Goal: Task Accomplishment & Management: Use online tool/utility

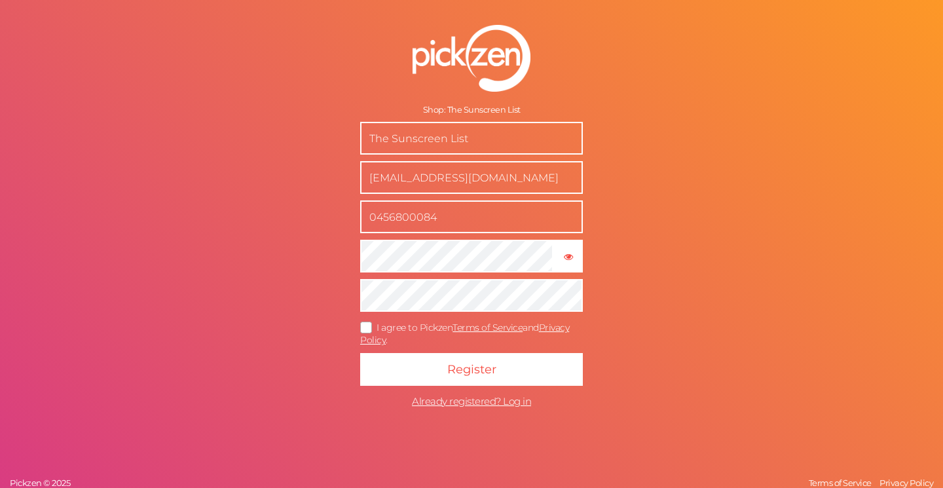
click at [366, 325] on icon at bounding box center [366, 327] width 21 height 7
click at [0, 0] on input "I agree to Pickzen Terms of Service and Privacy Policy ." at bounding box center [0, 0] width 0 height 0
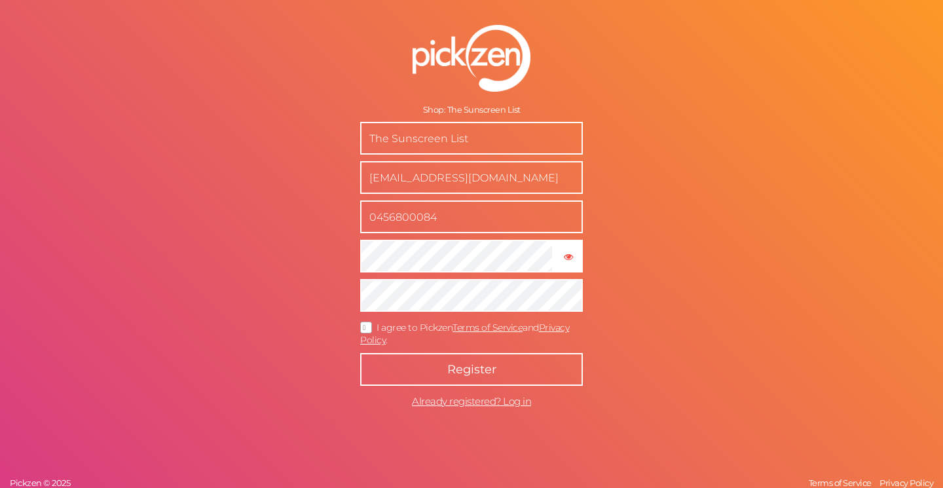
click at [482, 368] on span "Register" at bounding box center [471, 369] width 49 height 14
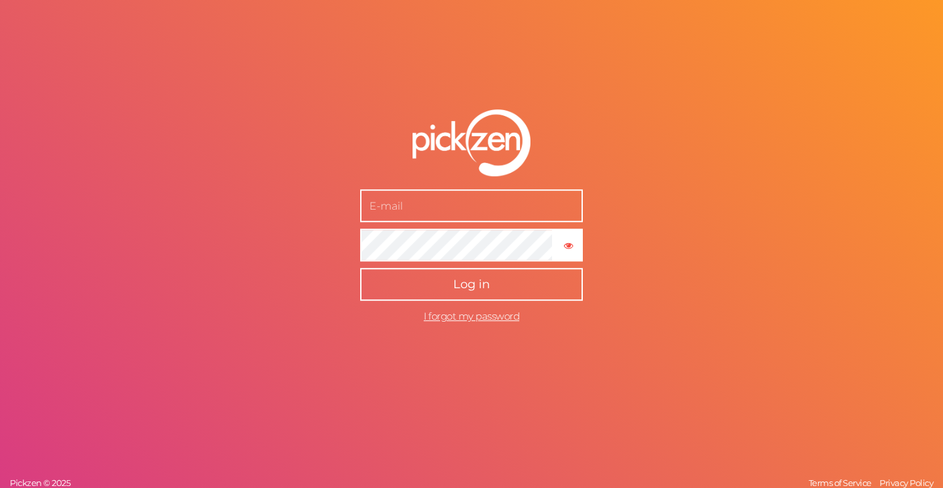
type input "[EMAIL_ADDRESS][DOMAIN_NAME]"
click at [478, 286] on span "Log in" at bounding box center [471, 284] width 37 height 14
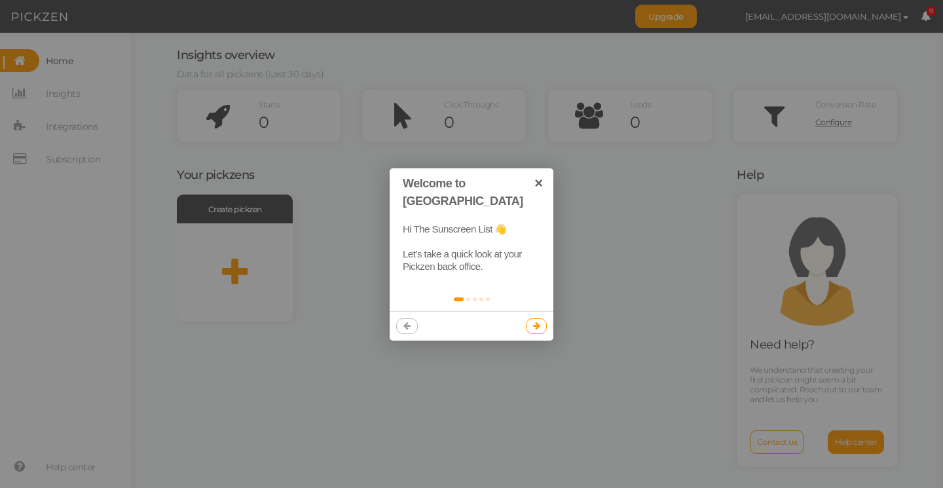
click at [538, 322] on icon at bounding box center [536, 326] width 7 height 9
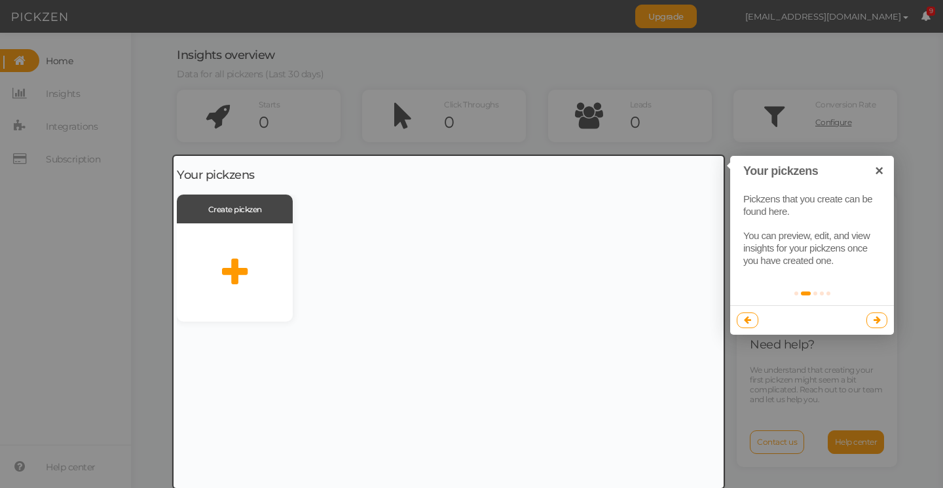
click at [879, 319] on icon at bounding box center [877, 320] width 7 height 9
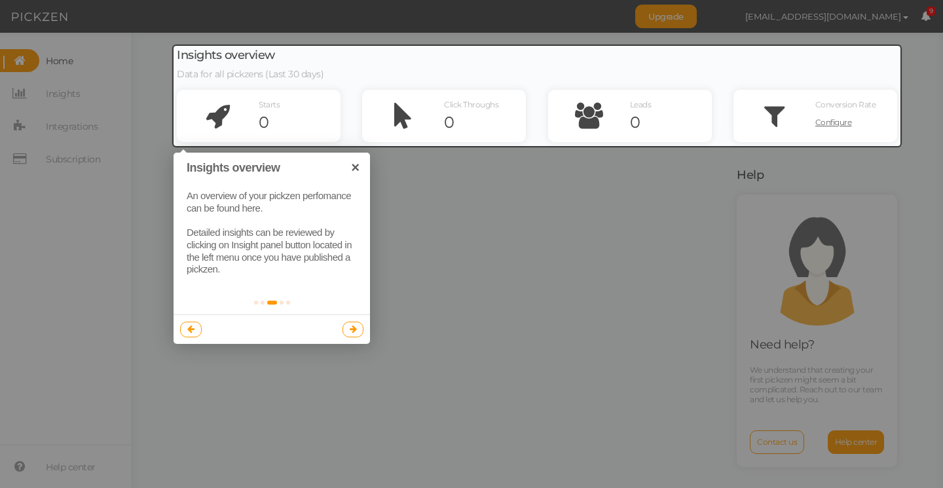
click at [355, 325] on icon at bounding box center [353, 329] width 7 height 9
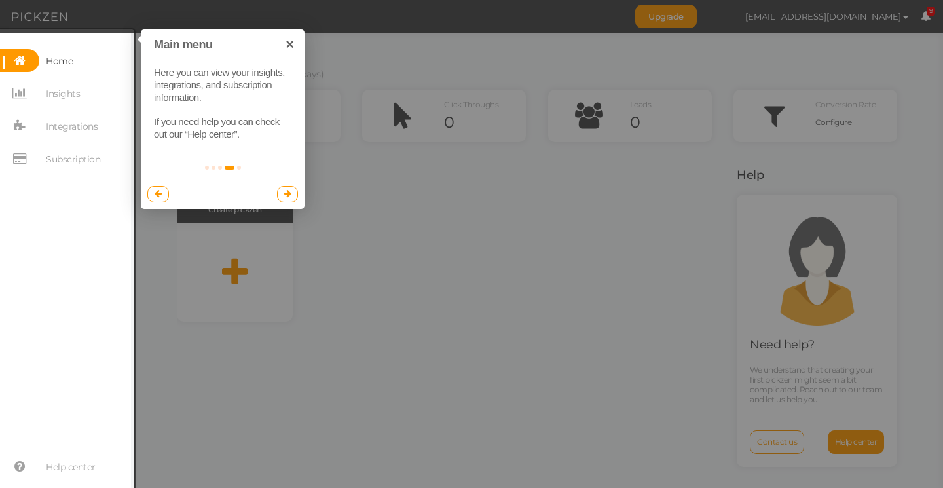
click at [286, 194] on icon at bounding box center [287, 193] width 7 height 9
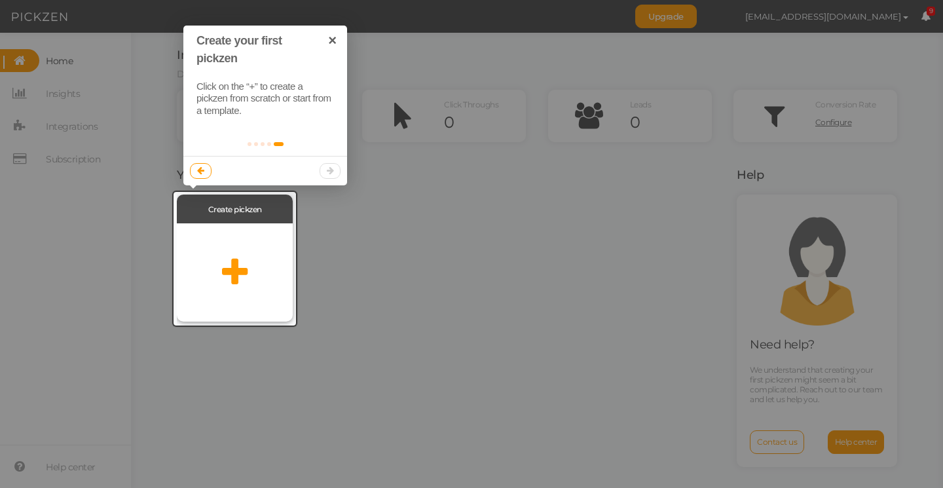
click at [232, 254] on div at bounding box center [235, 272] width 116 height 98
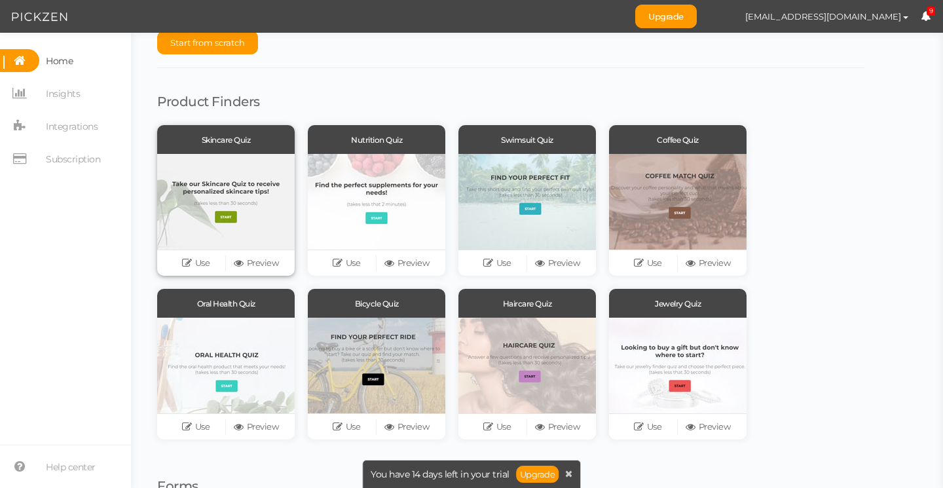
scroll to position [32, 0]
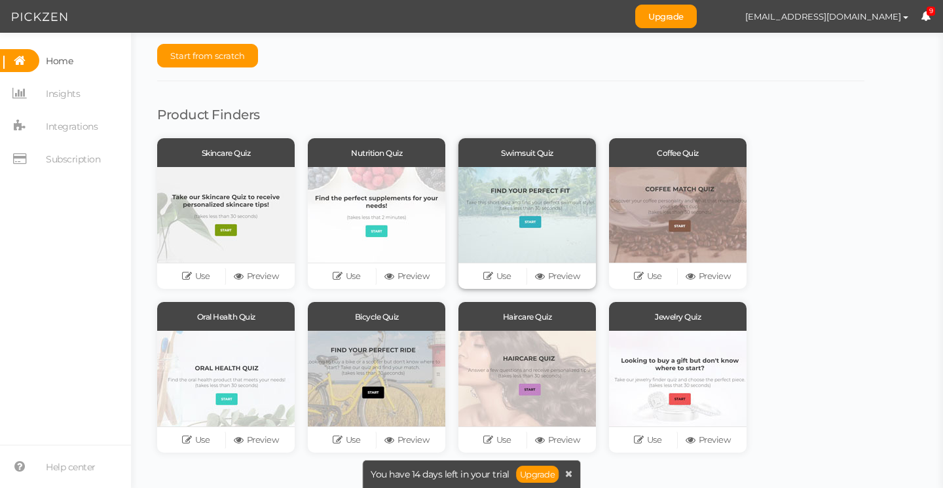
click at [534, 227] on div at bounding box center [527, 215] width 138 height 96
click at [555, 282] on link "Preview" at bounding box center [557, 276] width 60 height 18
click at [252, 270] on link "Preview" at bounding box center [256, 276] width 60 height 18
click at [411, 275] on link "Preview" at bounding box center [407, 276] width 60 height 18
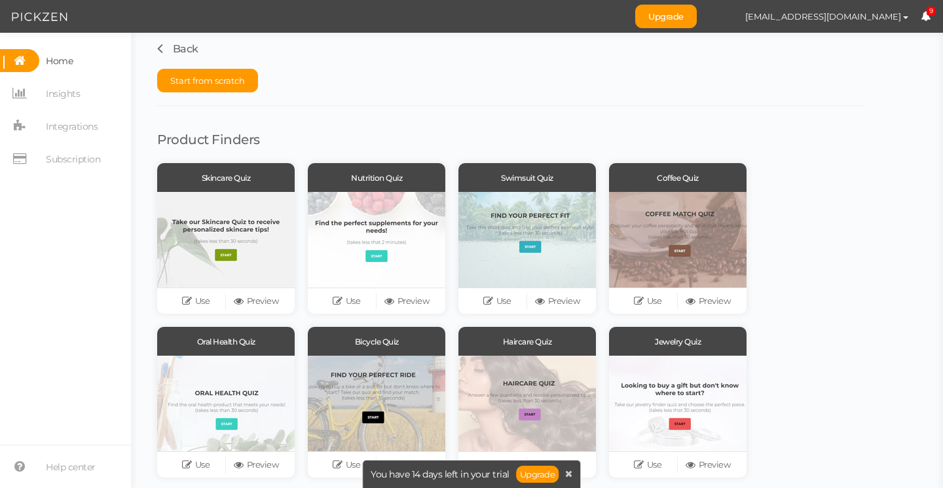
scroll to position [0, 0]
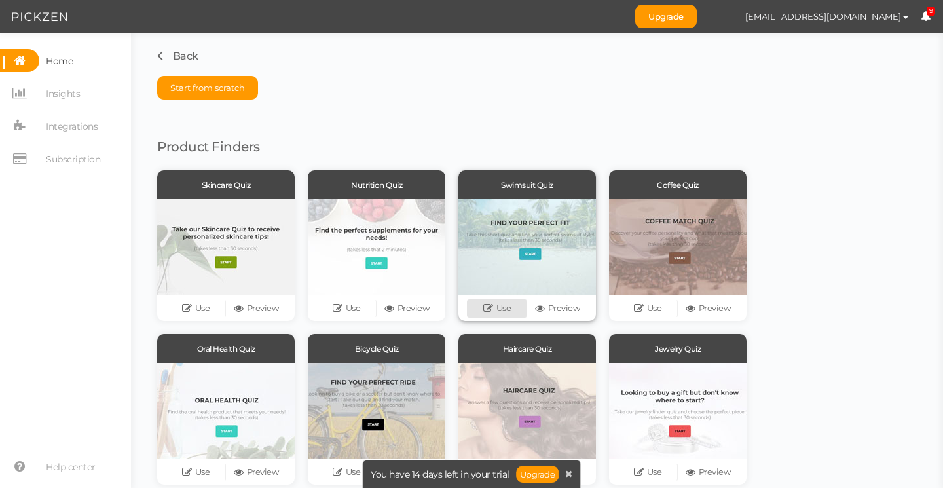
click at [498, 306] on link "Use" at bounding box center [497, 308] width 60 height 18
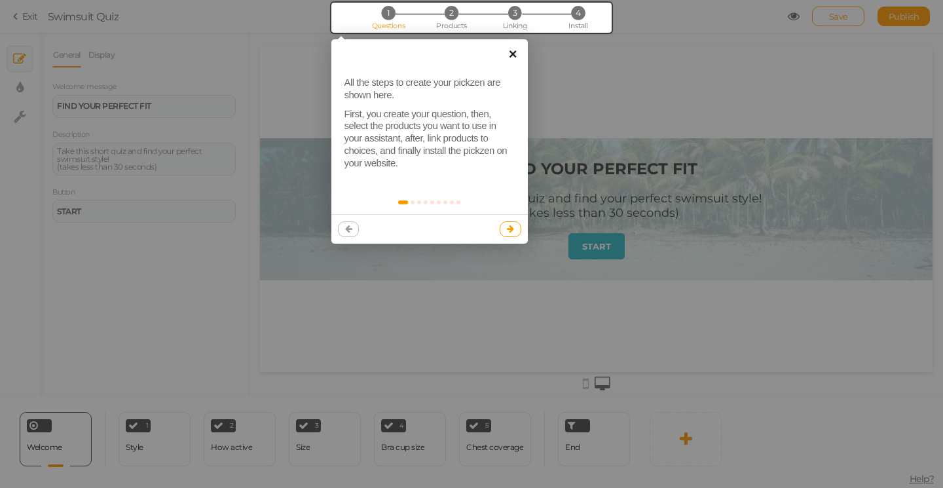
click at [518, 52] on link "×" at bounding box center [512, 53] width 29 height 29
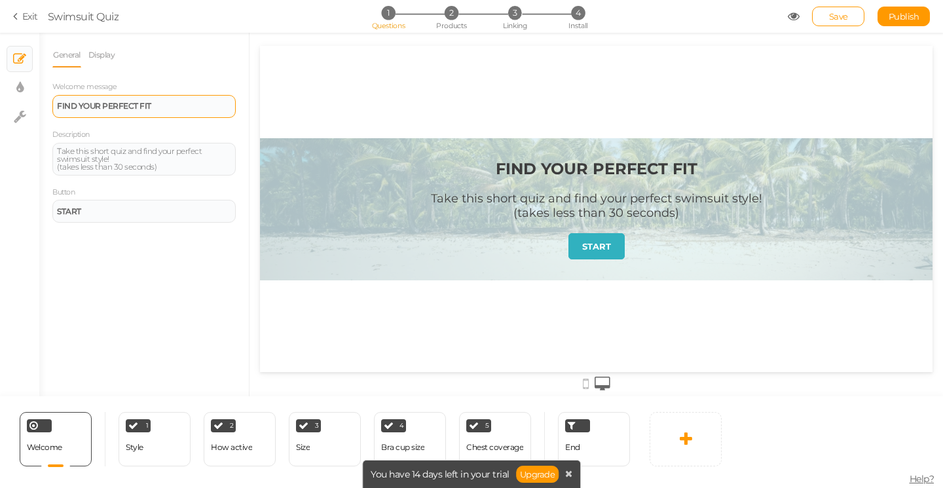
click at [174, 104] on div "FIND YOUR PERFECT FIT" at bounding box center [144, 106] width 174 height 8
drag, startPoint x: 164, startPoint y: 107, endPoint x: 0, endPoint y: 106, distance: 163.7
click at [0, 106] on div "× Slides × Display settings × Settings General Display Welcome message FIND YOU…" at bounding box center [471, 214] width 943 height 363
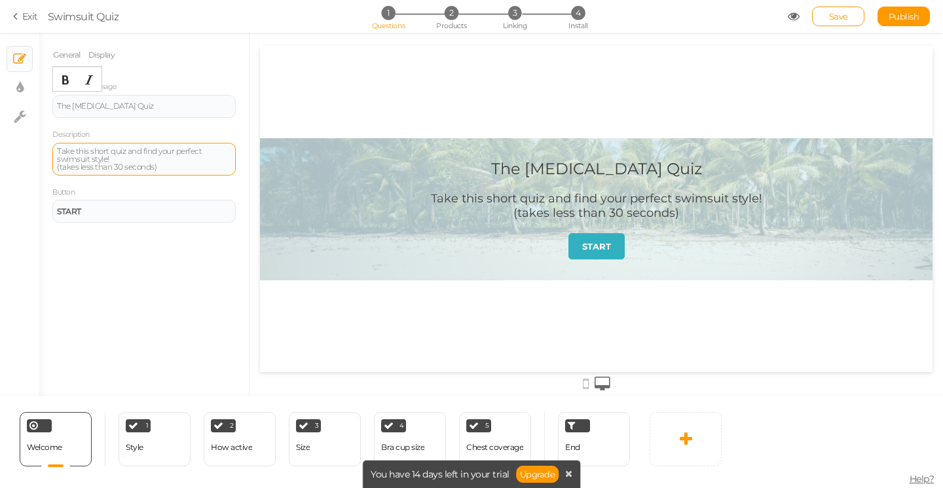
click at [162, 167] on div "Take this short quiz and find your perfect swimsuit style! (takes less than 30 …" at bounding box center [144, 159] width 174 height 24
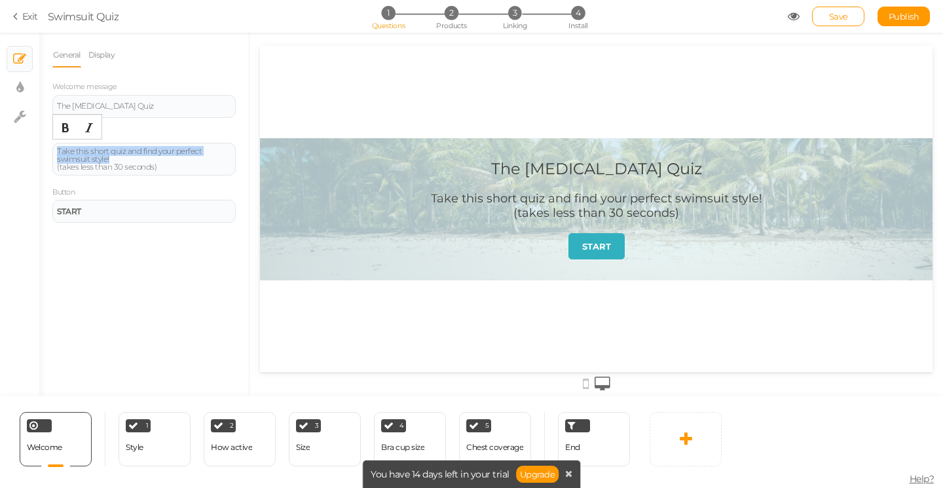
drag, startPoint x: 126, startPoint y: 157, endPoint x: 23, endPoint y: 141, distance: 104.7
click at [23, 141] on div "× Slides × Display settings × Settings General Display Welcome message The [MED…" at bounding box center [471, 214] width 943 height 363
click at [132, 151] on div "Take this short quiz and find your perfect swimsuit style! (takes less than 30 …" at bounding box center [144, 159] width 174 height 24
click at [162, 155] on div "Take this short quiz and find your perfect swimsuit style! (takes less than 30 …" at bounding box center [144, 159] width 174 height 24
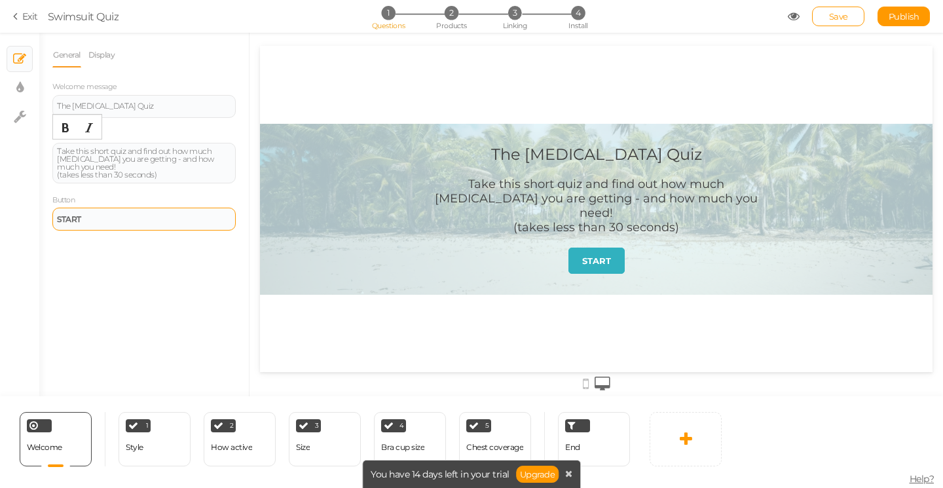
click at [117, 225] on div "START" at bounding box center [143, 219] width 183 height 23
click at [219, 252] on div "General Display Welcome message The [MEDICAL_DATA] Quiz Description Take this s…" at bounding box center [144, 220] width 210 height 354
click at [111, 45] on link "Display" at bounding box center [102, 55] width 28 height 25
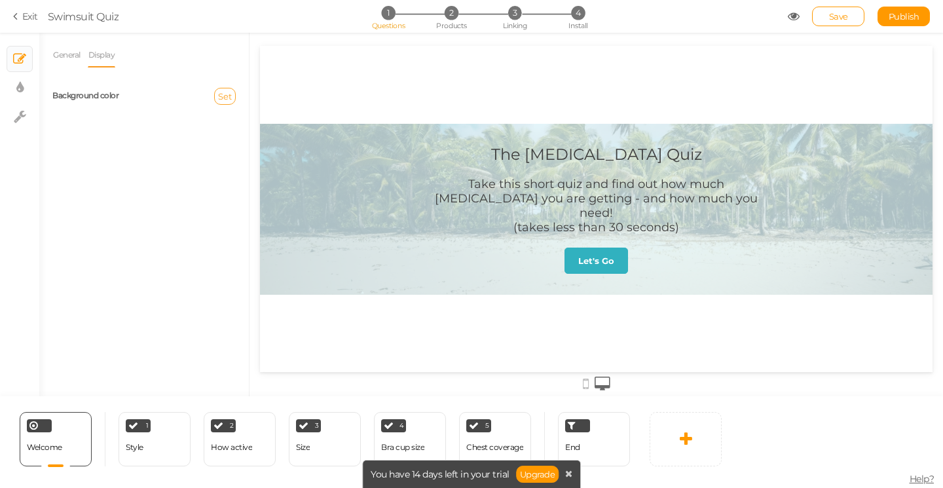
click at [231, 95] on span "Set" at bounding box center [225, 96] width 14 height 10
click at [124, 154] on div "General Display Welcome message The [MEDICAL_DATA] Quiz Description Take this s…" at bounding box center [144, 220] width 210 height 354
click at [311, 196] on div at bounding box center [596, 209] width 673 height 171
click at [841, 14] on span "Save" at bounding box center [838, 16] width 19 height 10
click at [62, 60] on link "General" at bounding box center [66, 55] width 29 height 25
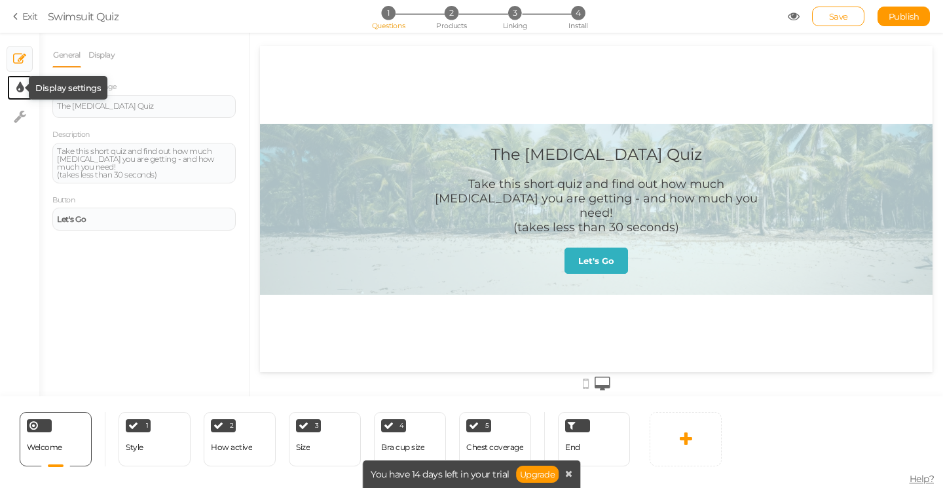
click at [17, 86] on icon at bounding box center [19, 87] width 7 height 13
select select "2"
select select "montserrat"
select select "fade"
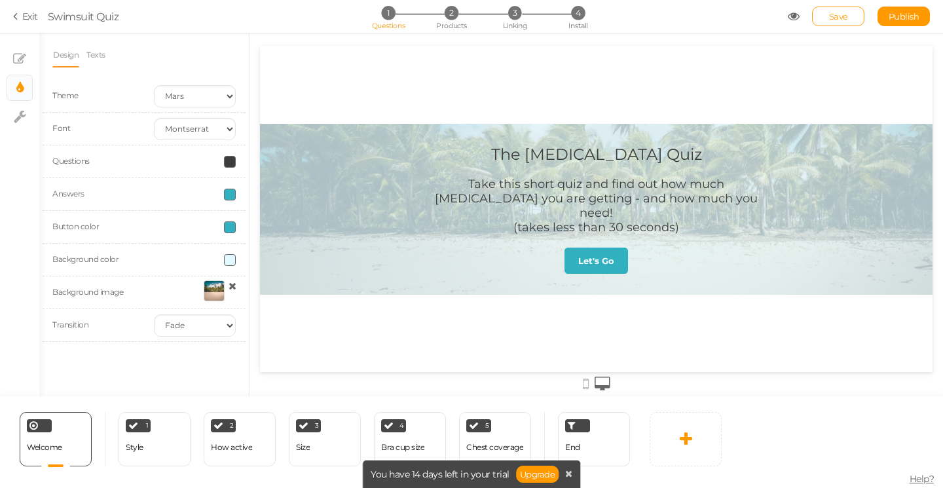
click at [230, 196] on span at bounding box center [230, 195] width 12 height 12
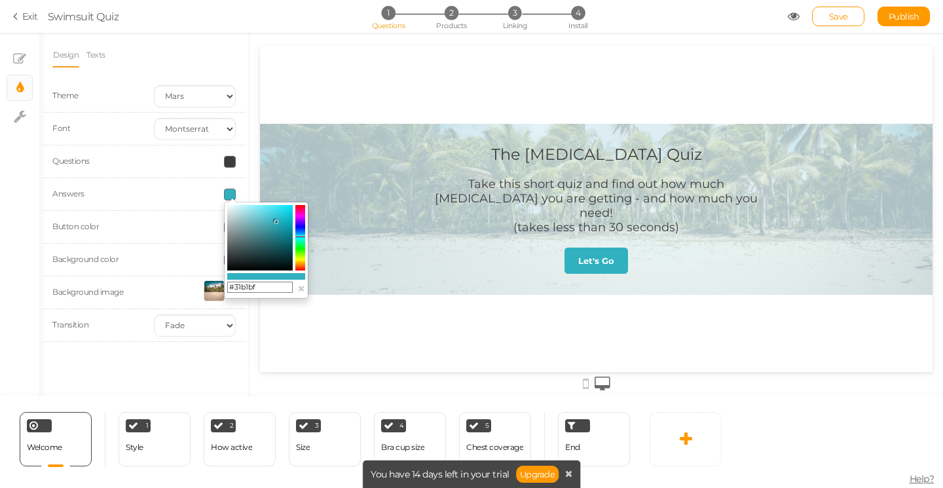
click at [301, 267] on colorpicker-hue at bounding box center [300, 237] width 10 height 65
click at [265, 292] on input "#bf5731" at bounding box center [259, 288] width 65 height 12
type input "#ff5b00"
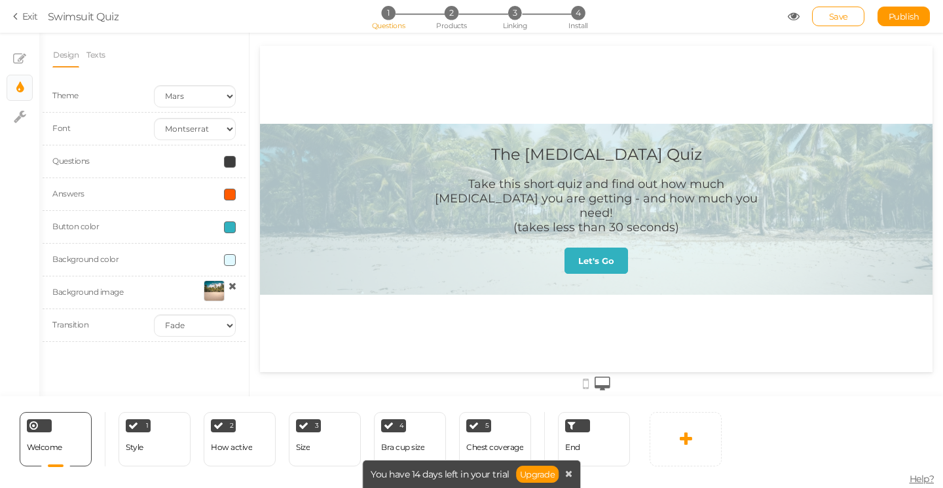
click at [186, 225] on div at bounding box center [195, 227] width 102 height 12
click at [232, 224] on span at bounding box center [230, 227] width 12 height 12
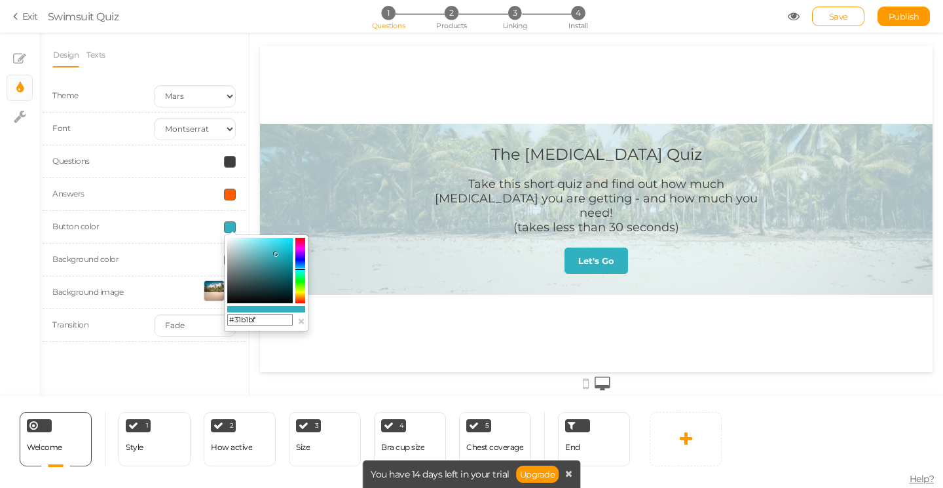
click at [265, 322] on input "#31b1bf" at bounding box center [259, 320] width 65 height 12
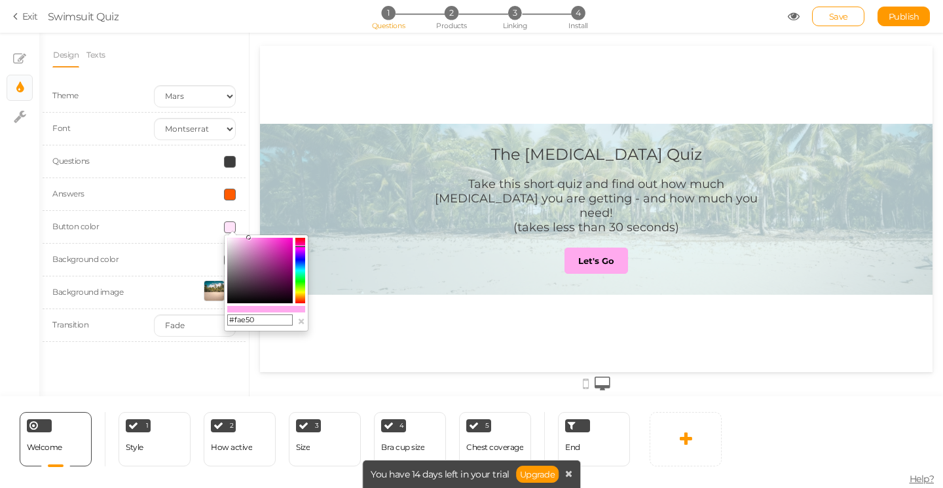
type input "#fae500"
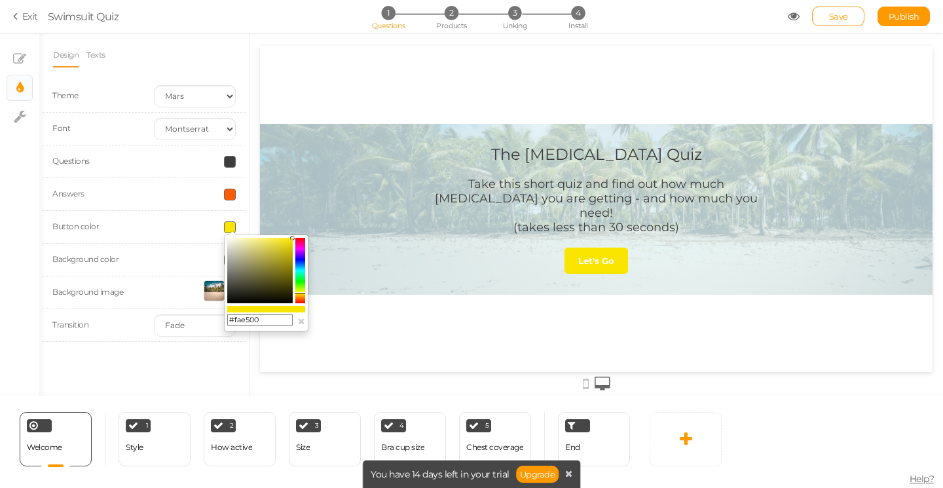
click at [185, 259] on div at bounding box center [195, 260] width 102 height 12
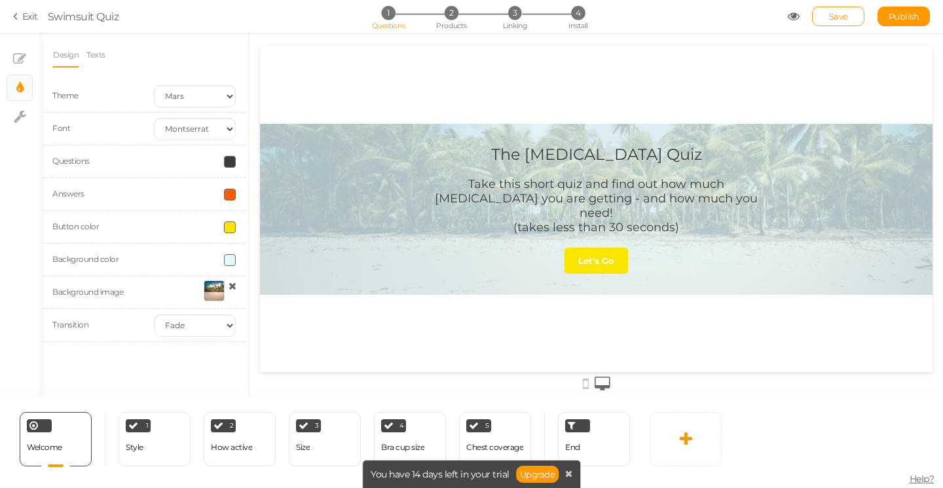
click at [230, 259] on span at bounding box center [230, 260] width 12 height 12
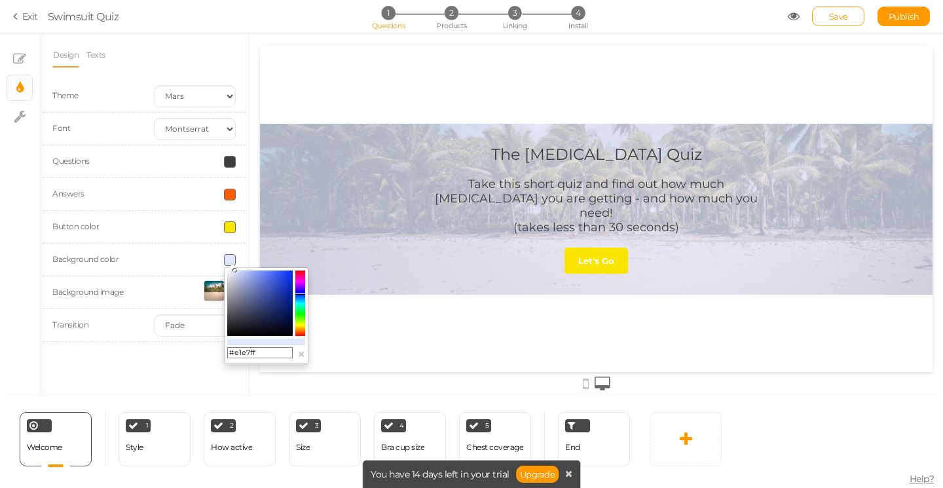
click at [302, 294] on icon at bounding box center [300, 293] width 10 height 1
click at [301, 325] on colorpicker-hue at bounding box center [300, 302] width 10 height 65
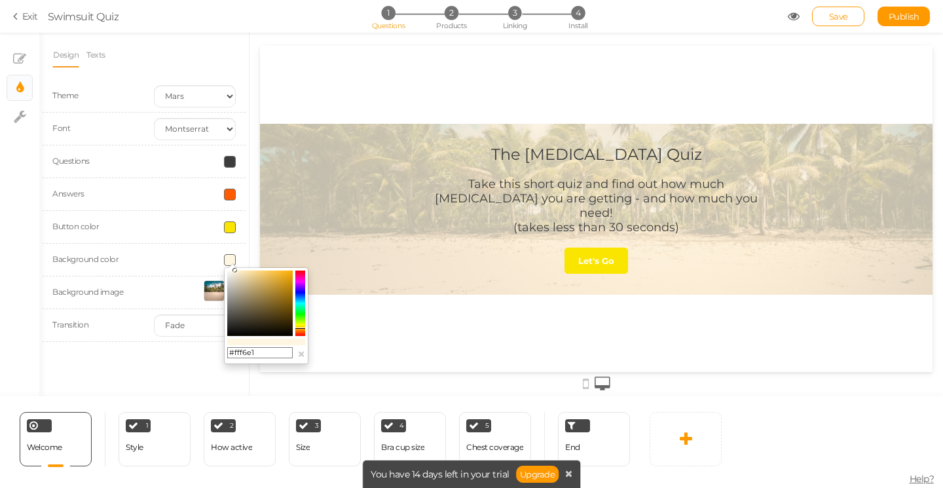
click at [301, 328] on icon at bounding box center [300, 327] width 10 height 1
click at [230, 271] on colorpicker-saturation at bounding box center [259, 302] width 65 height 65
type input "#fbf8f1"
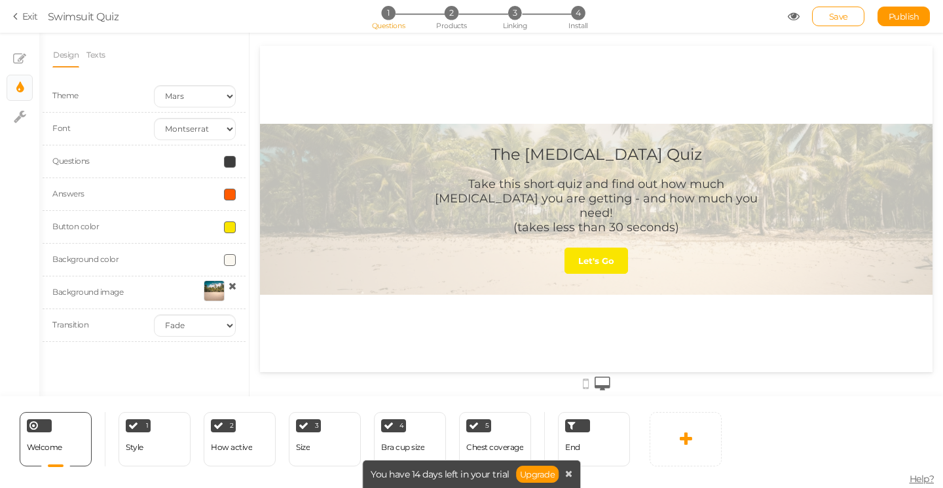
click at [191, 262] on div at bounding box center [195, 260] width 102 height 12
click at [215, 289] on div at bounding box center [214, 290] width 21 height 21
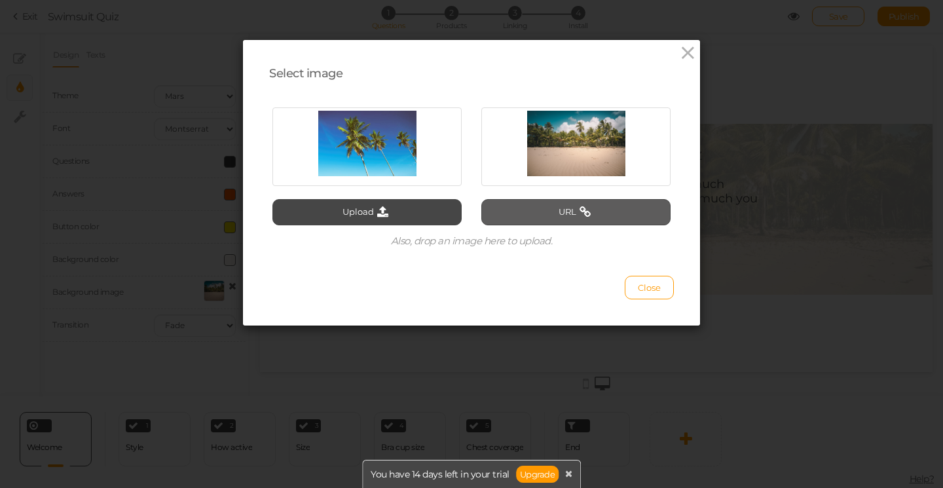
click at [551, 207] on button "URL" at bounding box center [575, 212] width 189 height 26
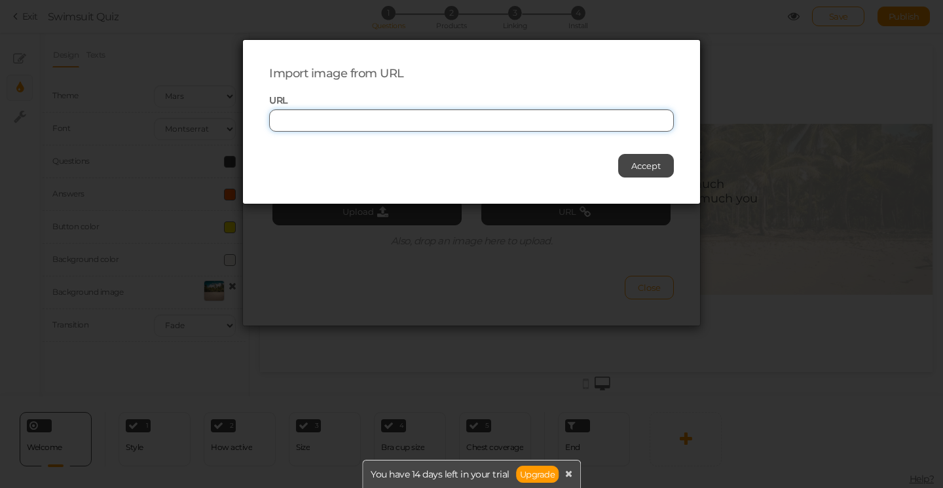
click at [446, 116] on input "text" at bounding box center [471, 120] width 405 height 22
paste input "[URL][DOMAIN_NAME]"
type input "[URL][DOMAIN_NAME]"
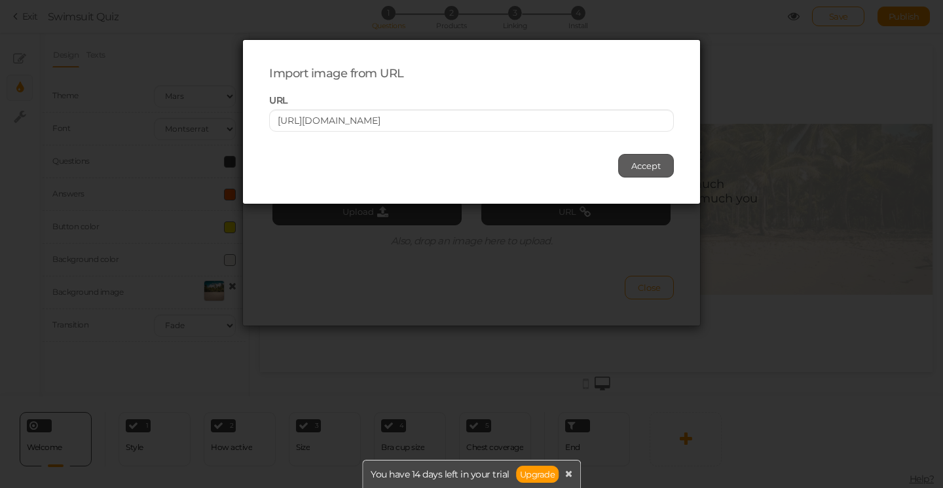
click at [637, 166] on span "Accept" at bounding box center [645, 165] width 29 height 10
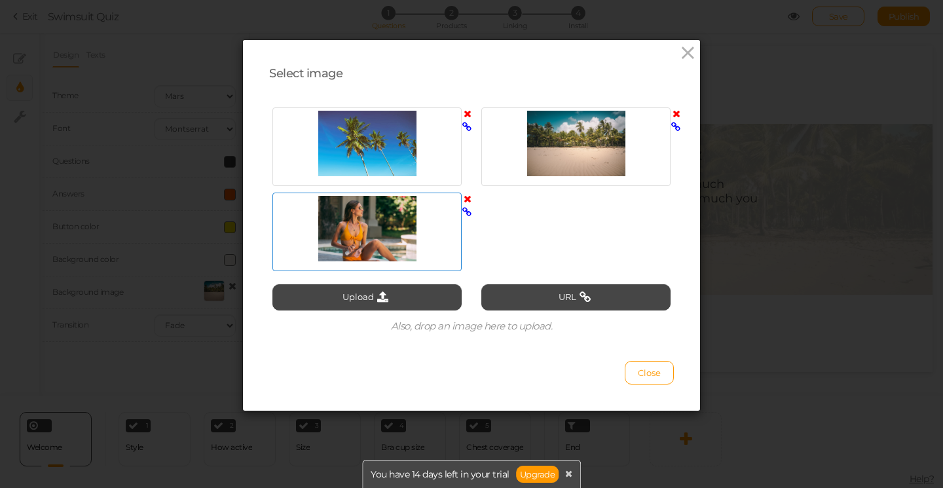
click at [377, 246] on div at bounding box center [367, 228] width 183 height 65
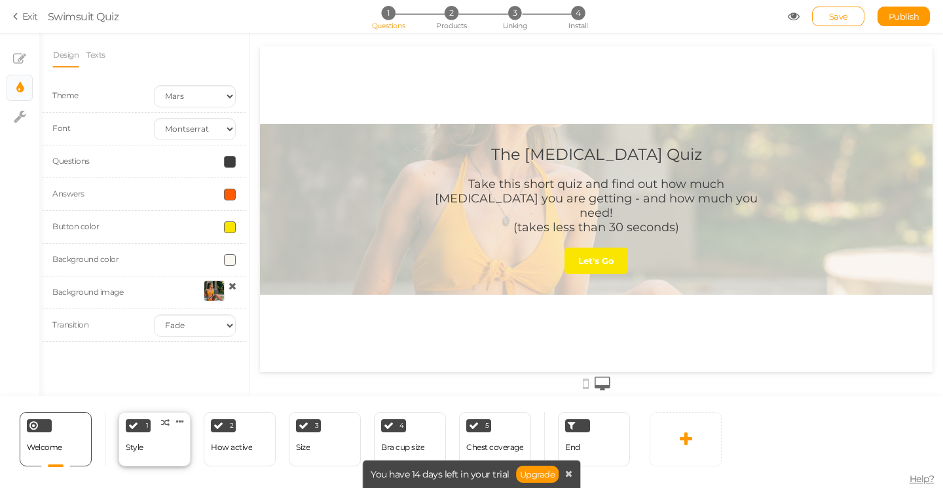
click at [149, 452] on div "1 Style × Define the conditions to show this slide. Clone Change type Delete" at bounding box center [155, 439] width 72 height 54
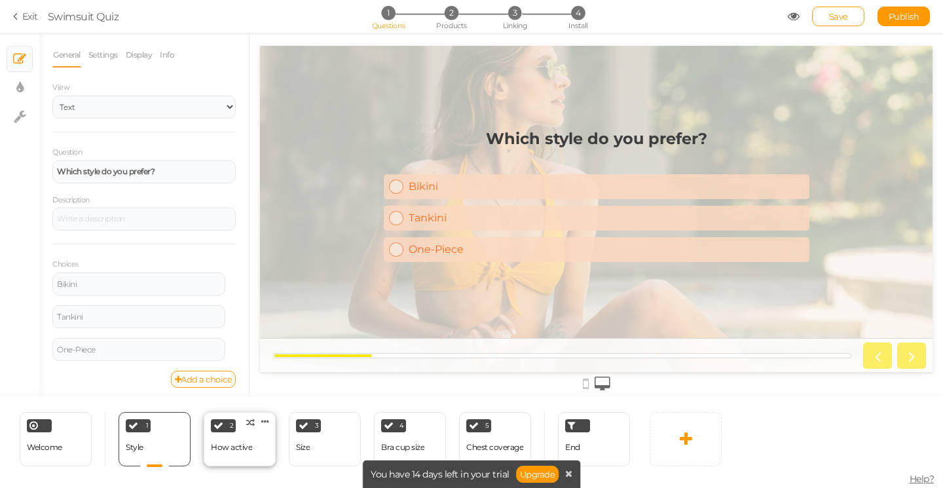
click at [248, 449] on div "How active" at bounding box center [231, 447] width 41 height 9
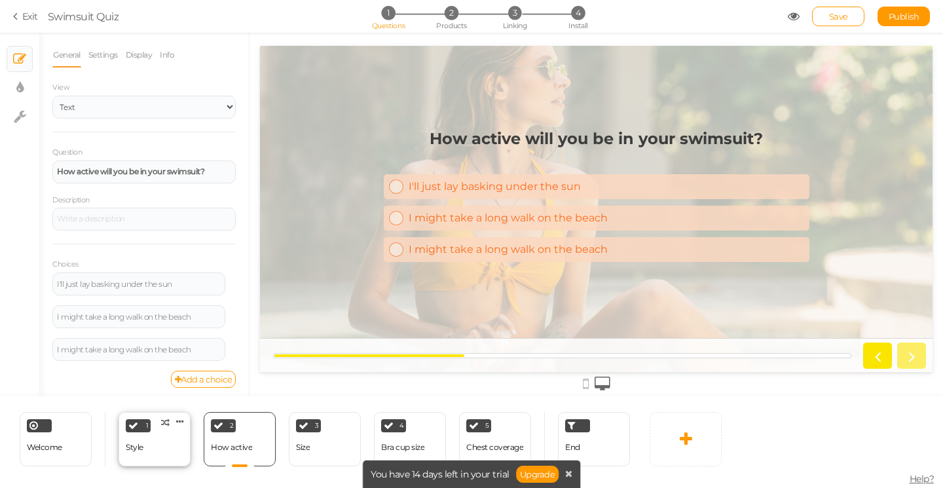
click at [147, 455] on div "1 Style × Define the conditions to show this slide. Clone Change type Delete" at bounding box center [155, 439] width 72 height 54
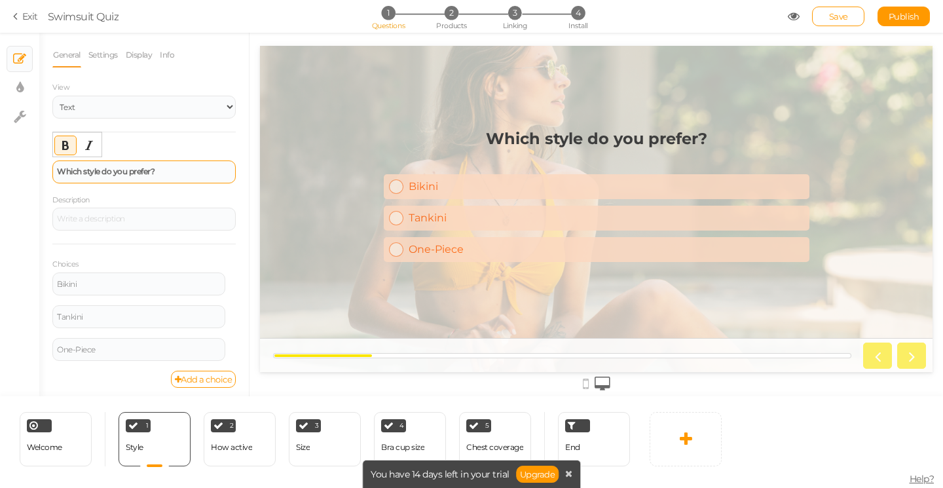
click at [130, 162] on div "Which style do you prefer?" at bounding box center [143, 171] width 183 height 23
